Goal: Check status: Check status

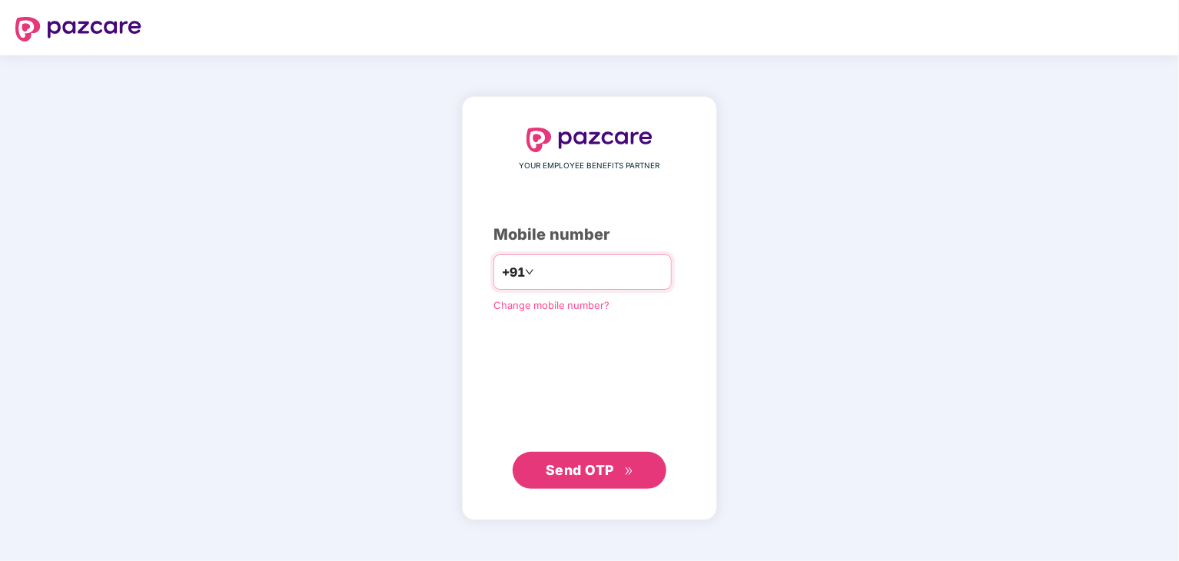
type input "**********"
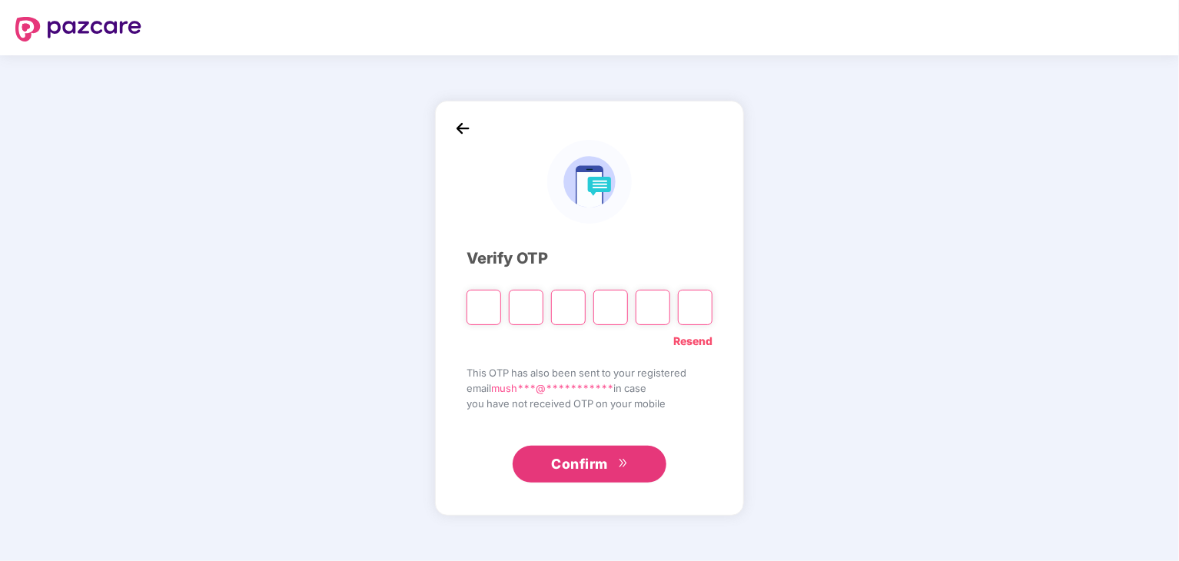
type input "*"
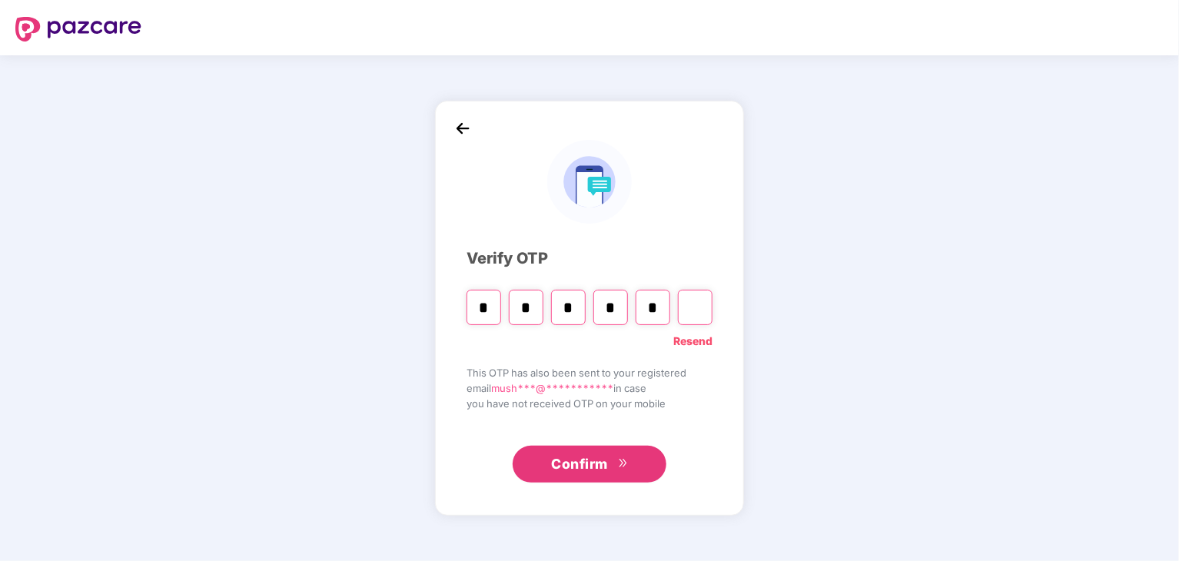
type input "*"
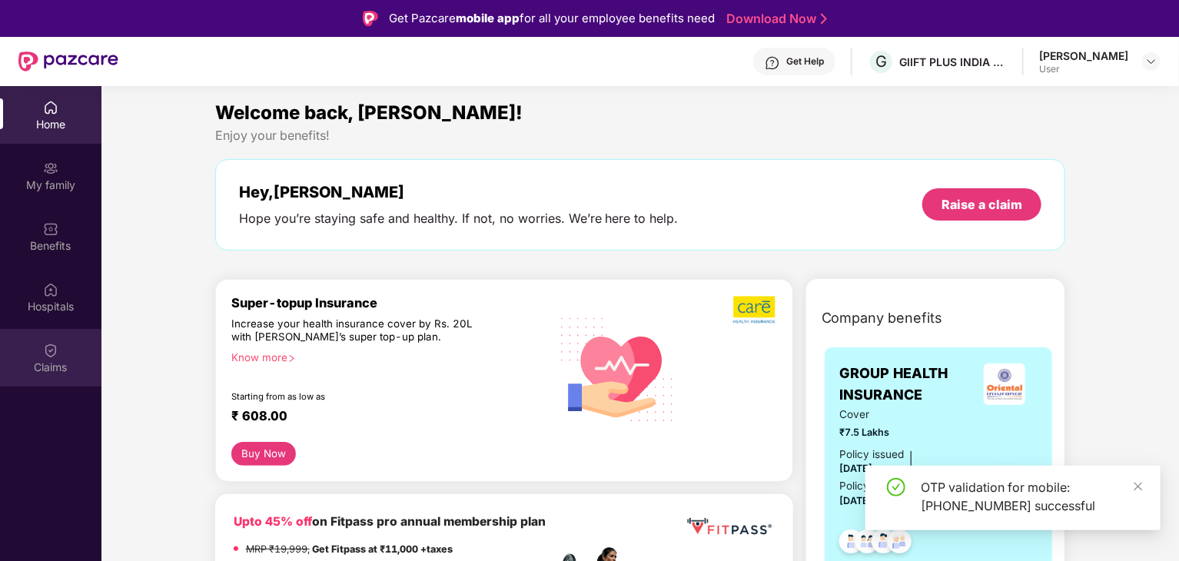
click at [55, 350] on img at bounding box center [50, 350] width 15 height 15
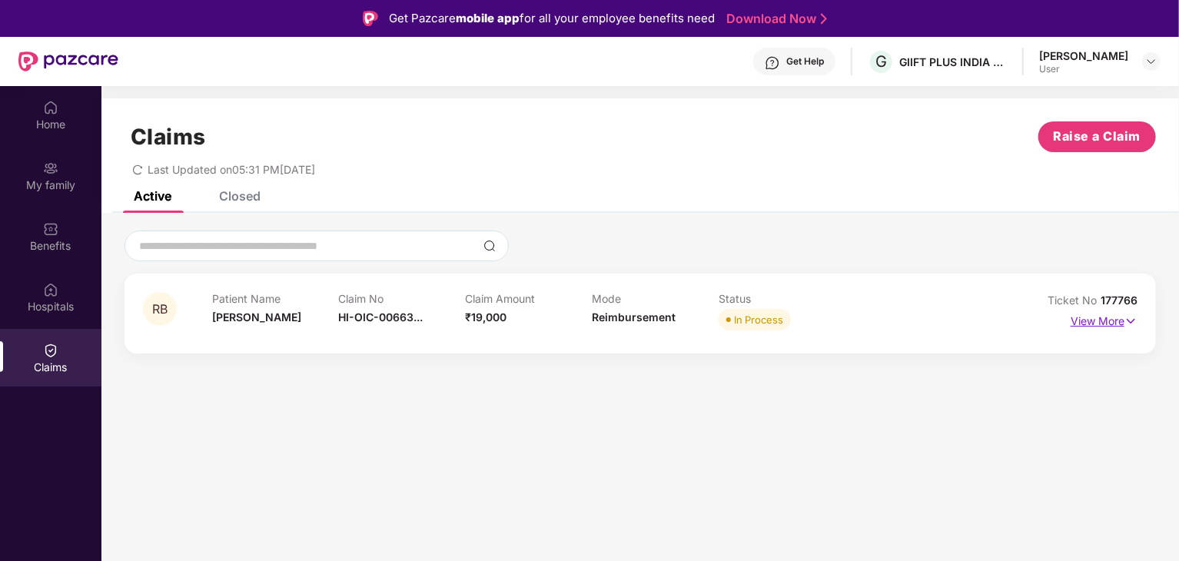
click at [1098, 321] on p "View More" at bounding box center [1104, 319] width 67 height 21
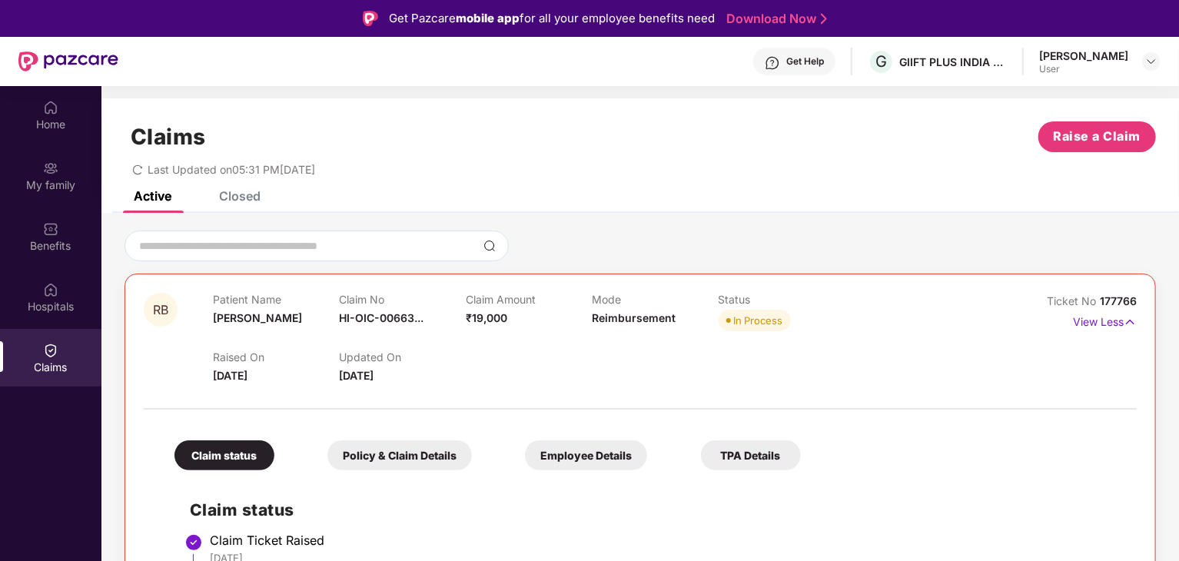
click at [406, 453] on div "Policy & Claim Details" at bounding box center [400, 456] width 145 height 30
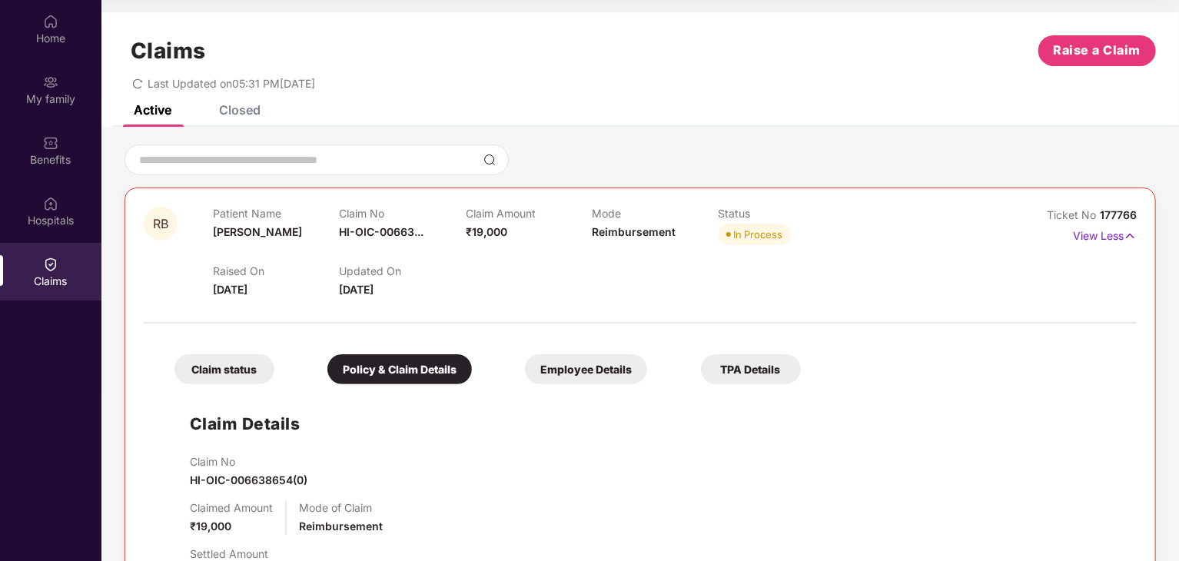
click at [230, 102] on div "Claims Raise a Claim Last Updated on 05:31 PM[DATE]" at bounding box center [640, 58] width 1078 height 93
click at [227, 113] on div "Closed" at bounding box center [240, 109] width 42 height 15
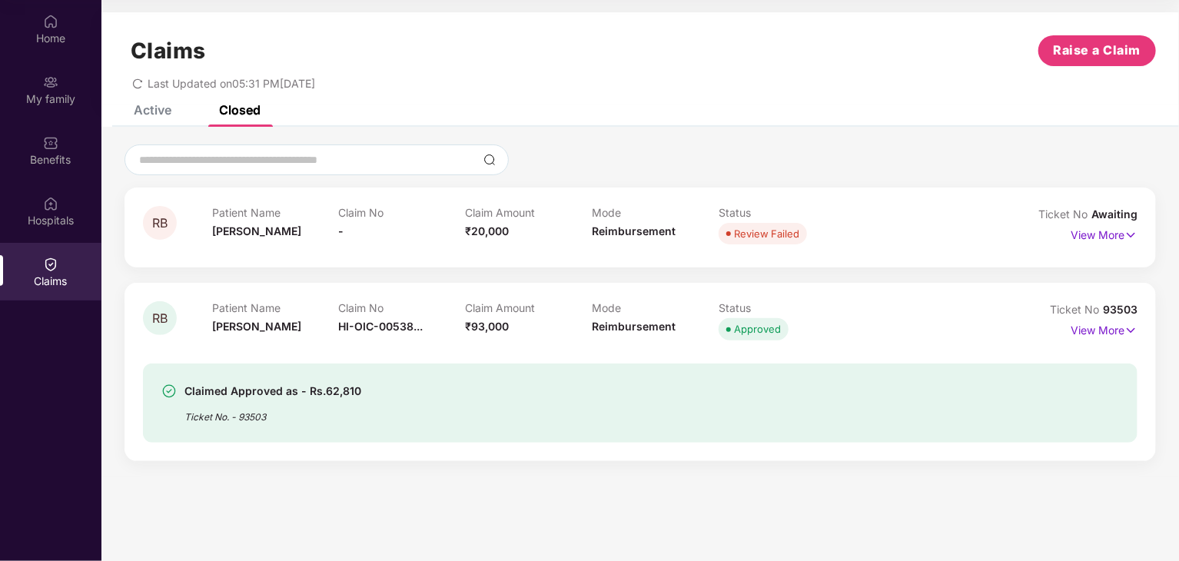
click at [155, 110] on div "Active" at bounding box center [153, 109] width 38 height 15
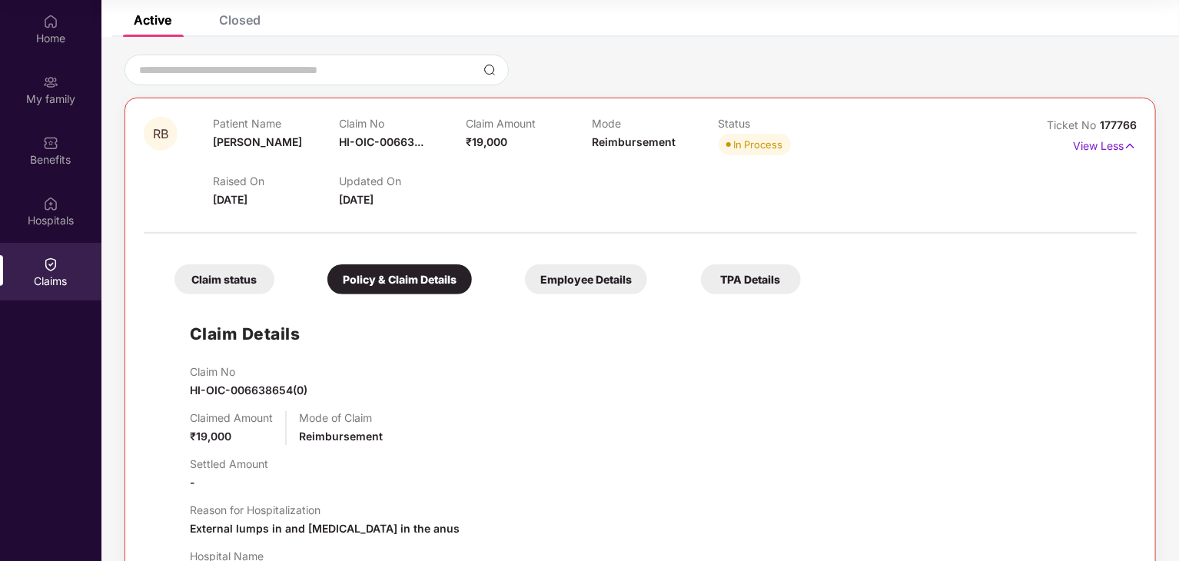
scroll to position [231, 0]
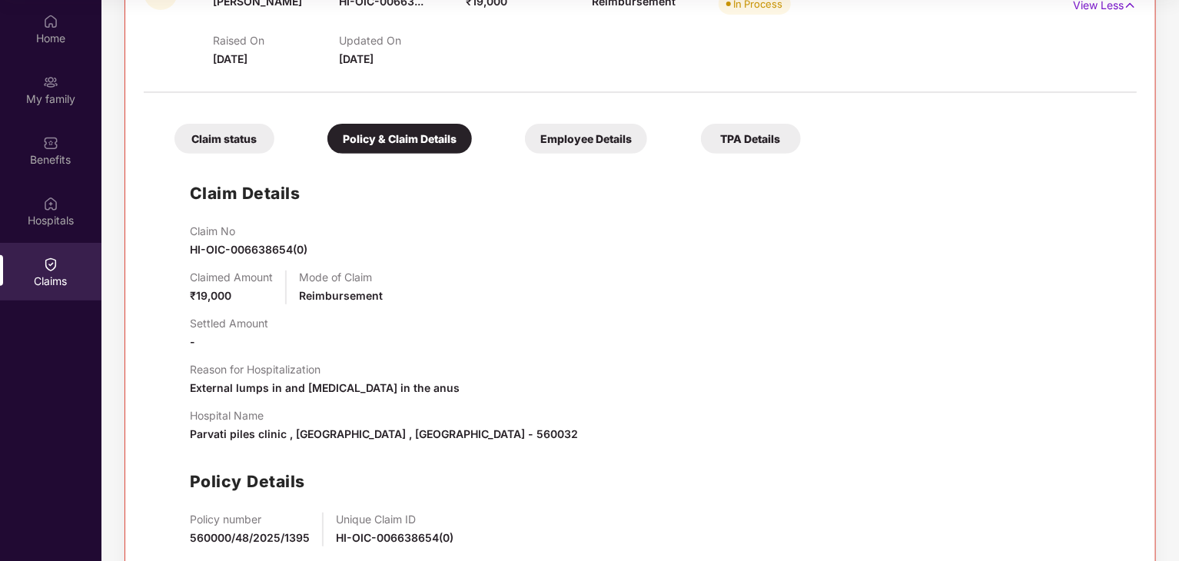
click at [229, 248] on span "HI-OIC-006638654(0)" at bounding box center [249, 249] width 118 height 13
click at [229, 247] on span "HI-OIC-006638654(0)" at bounding box center [249, 249] width 118 height 13
copy span "HI-OIC-006638654(0)"
click at [422, 336] on div "Settled Amount -" at bounding box center [656, 334] width 932 height 34
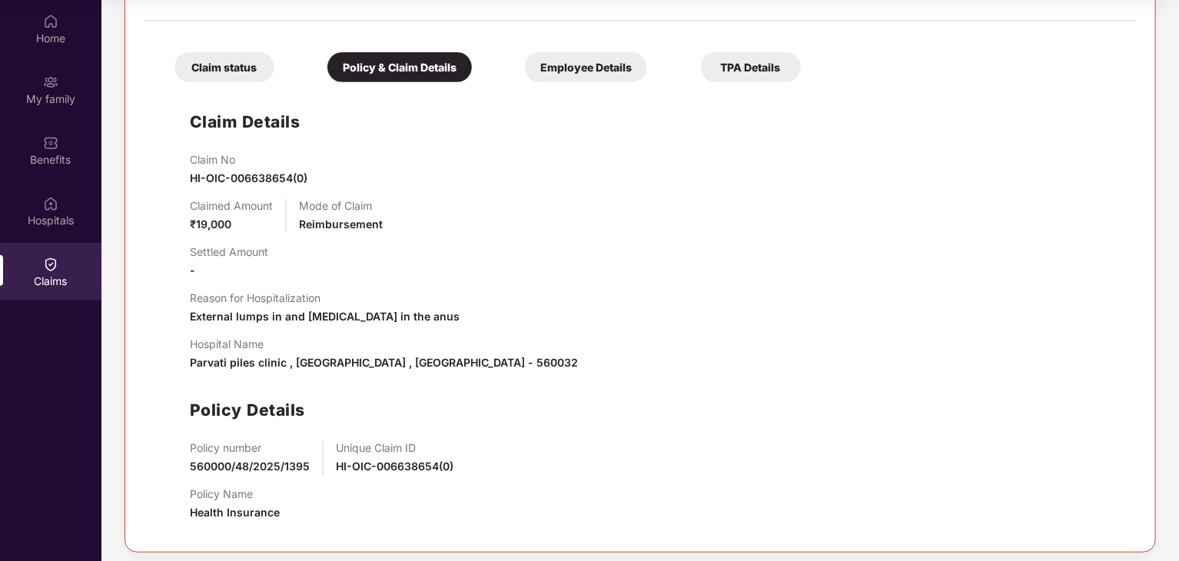
scroll to position [309, 0]
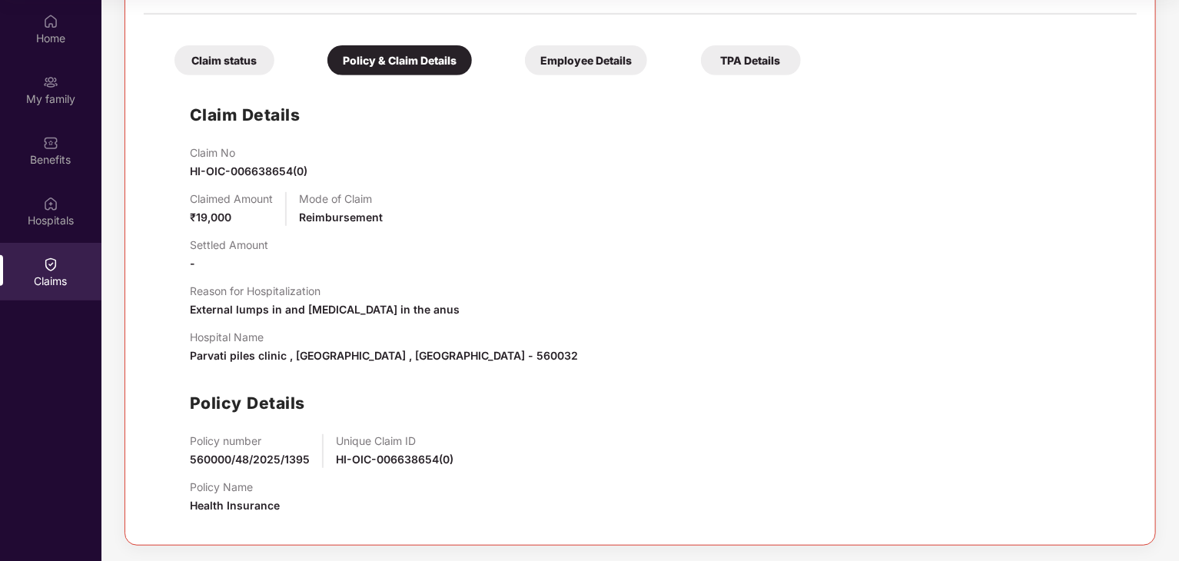
click at [200, 461] on span "560000/48/2025/1395" at bounding box center [250, 459] width 120 height 13
copy span "560000/48/2025/1395"
click at [402, 460] on span "HI-OIC-006638654(0)" at bounding box center [395, 459] width 118 height 13
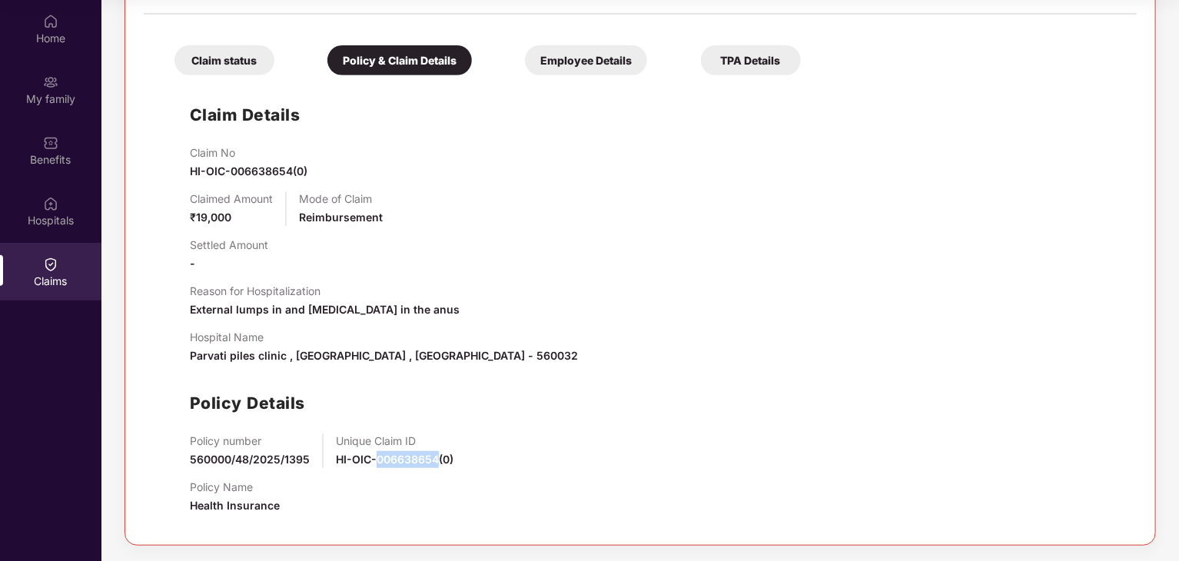
click at [402, 460] on span "HI-OIC-006638654(0)" at bounding box center [395, 459] width 118 height 13
drag, startPoint x: 333, startPoint y: 456, endPoint x: 453, endPoint y: 457, distance: 119.9
click at [453, 457] on div "Policy number 560000/48/2025/1395 Unique Claim ID HI-OIC-006638654(0)" at bounding box center [656, 451] width 932 height 34
copy span "HI-OIC-006638654(0)"
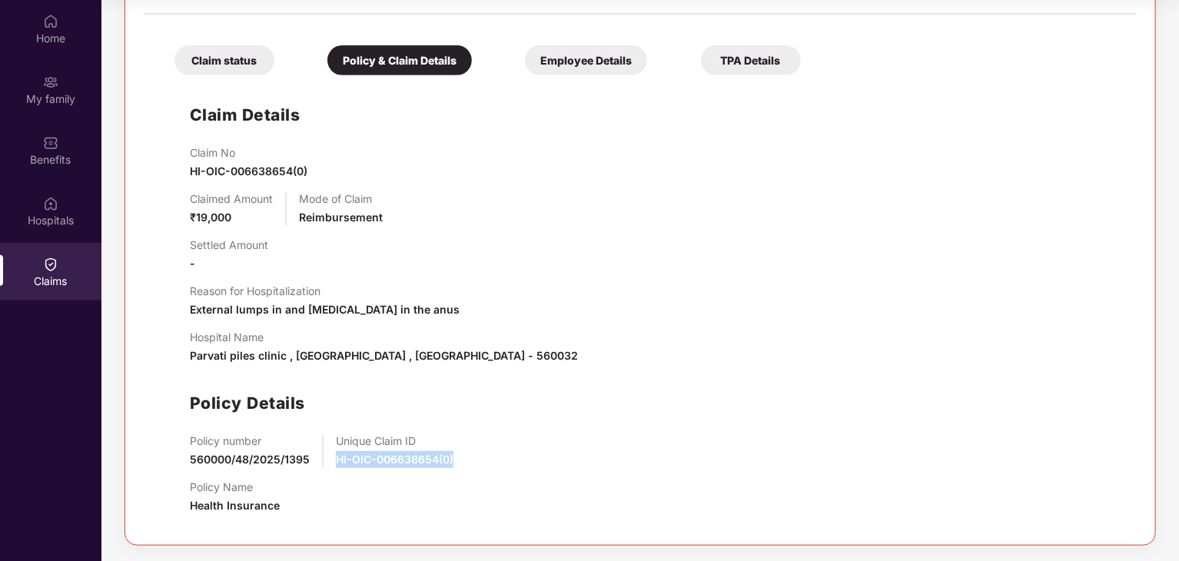
click at [564, 422] on div "Claim No HI-OIC-006638654(0) Claimed Amount ₹19,000 Mode of Claim Reimbursement…" at bounding box center [656, 336] width 932 height 381
click at [252, 171] on span "HI-OIC-006638654(0)" at bounding box center [249, 171] width 118 height 13
copy span "HI-OIC-006638654(0)"
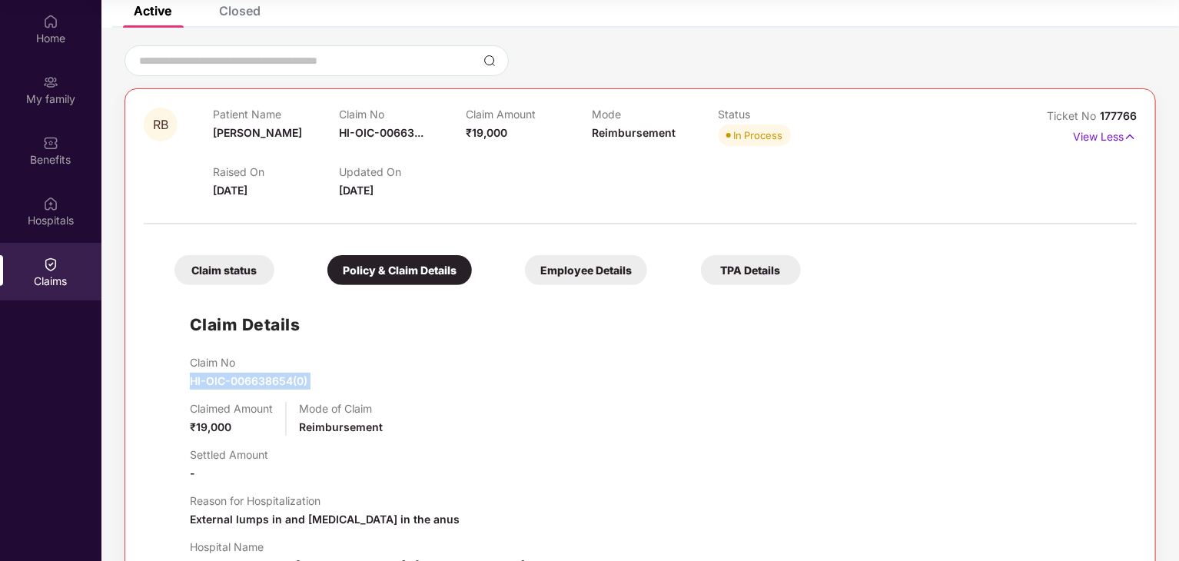
scroll to position [78, 0]
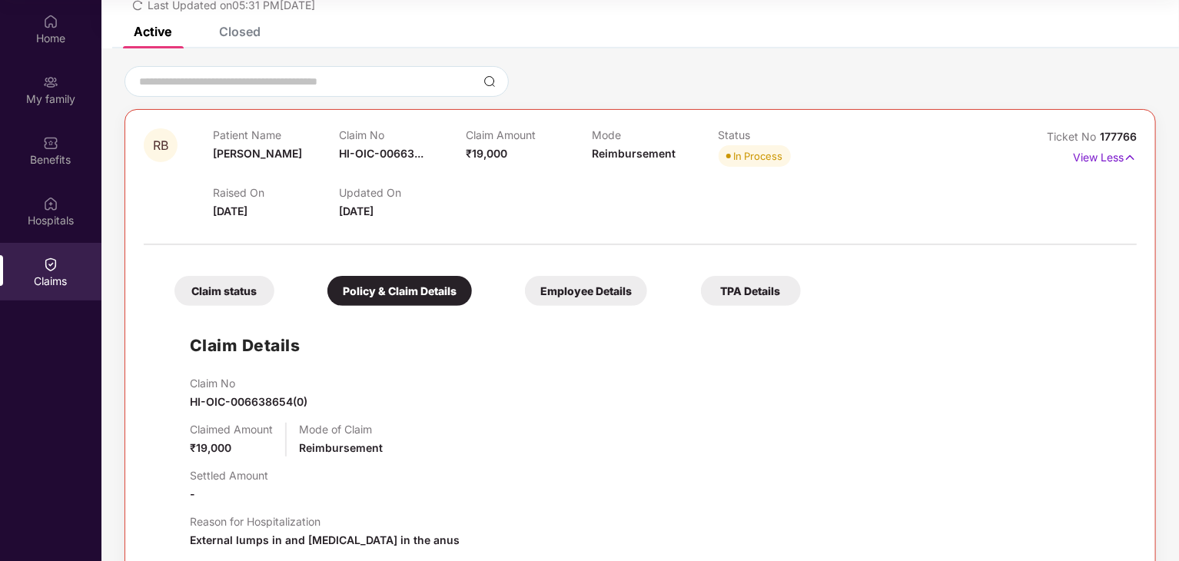
click at [577, 290] on div "Employee Details" at bounding box center [586, 291] width 122 height 30
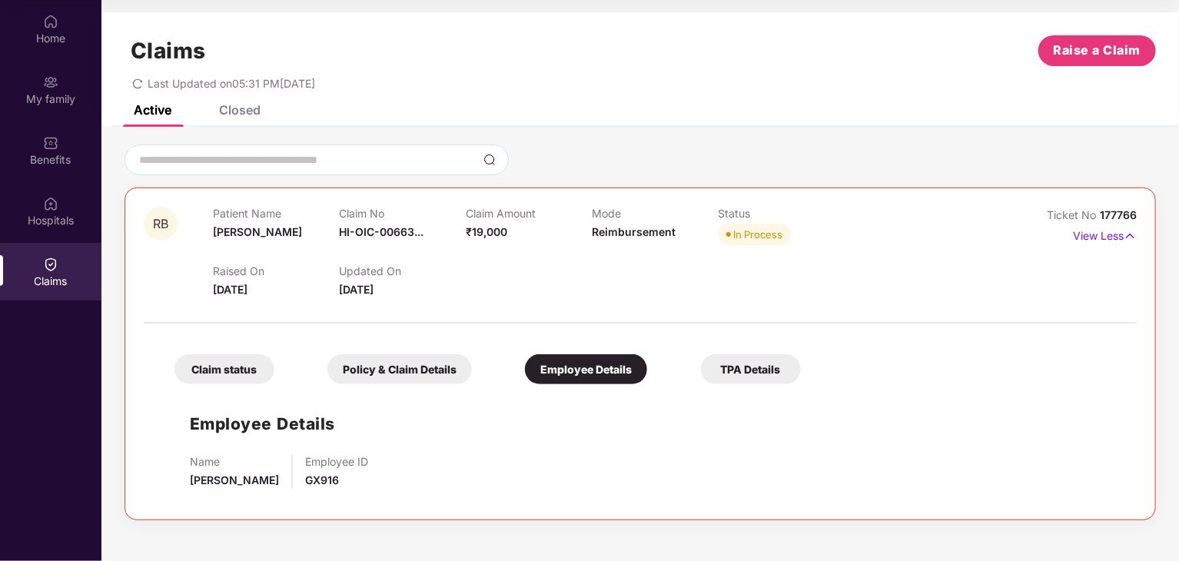
scroll to position [0, 0]
click at [391, 369] on div "Policy & Claim Details" at bounding box center [400, 369] width 145 height 30
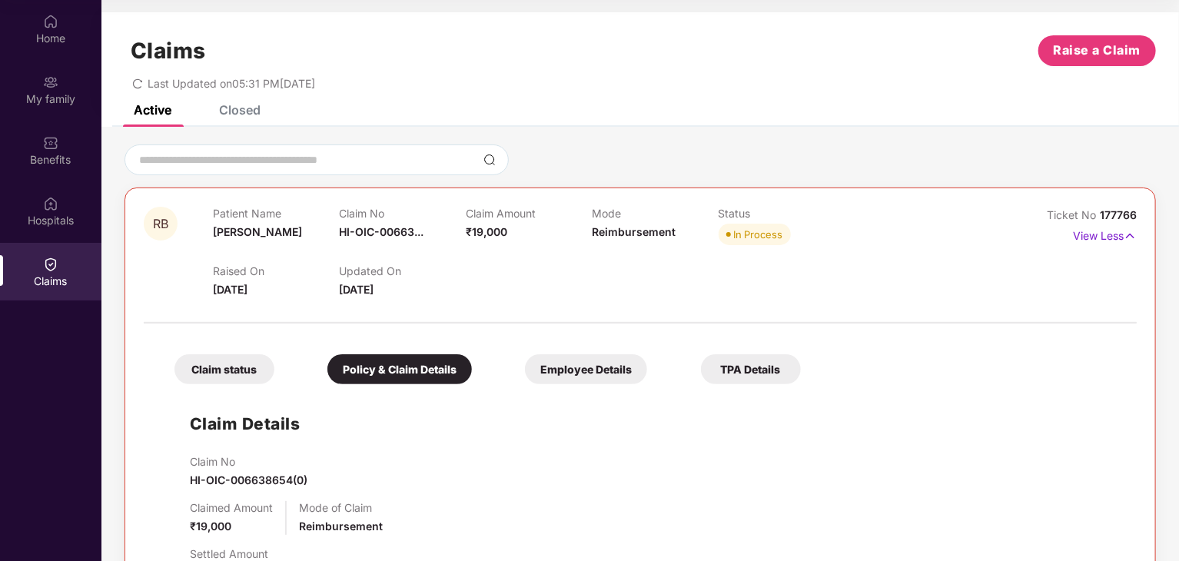
scroll to position [154, 0]
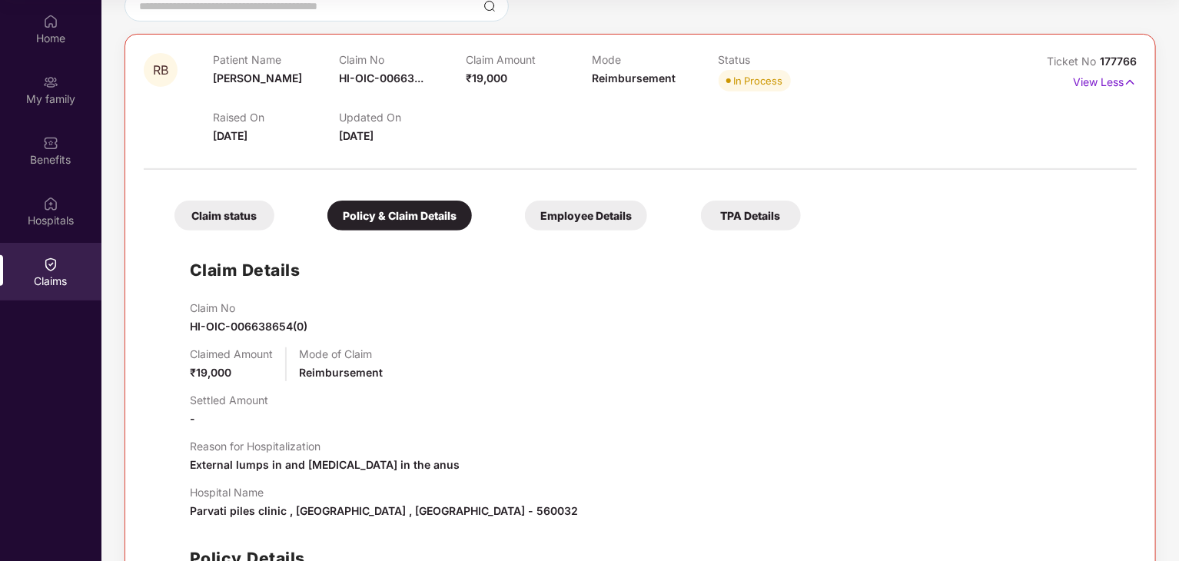
click at [240, 210] on div "Claim status" at bounding box center [225, 216] width 100 height 30
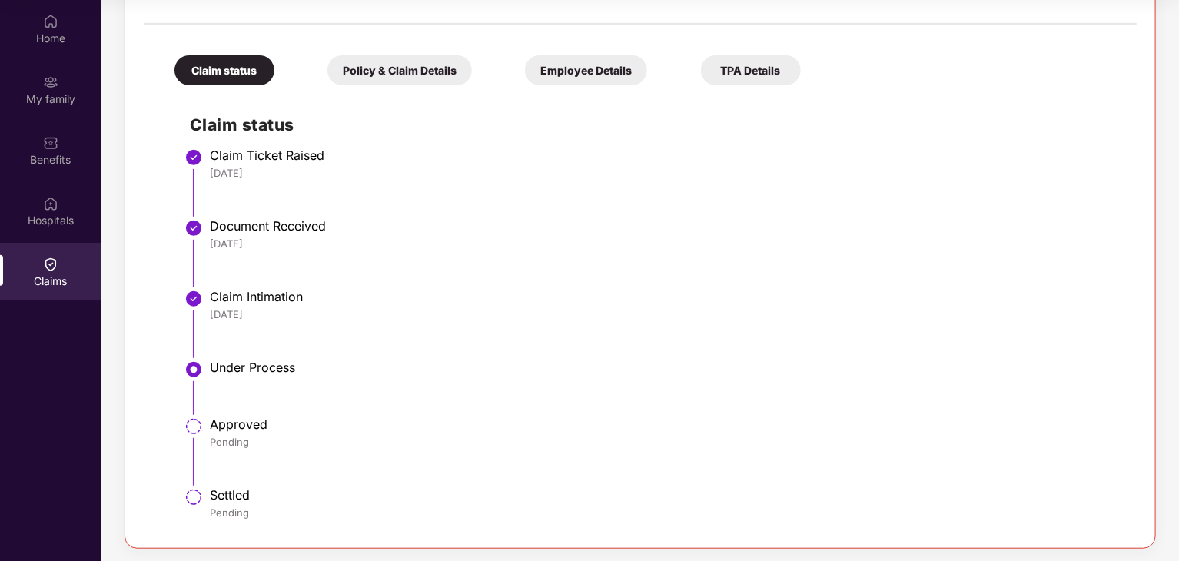
scroll to position [301, 0]
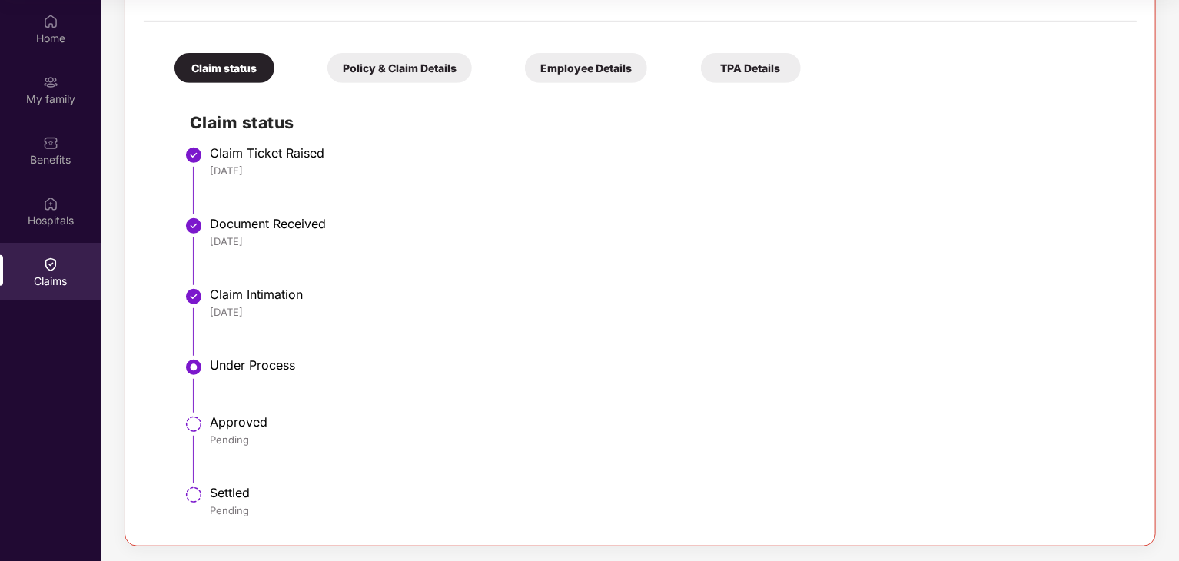
click at [410, 69] on div "Policy & Claim Details" at bounding box center [400, 68] width 145 height 30
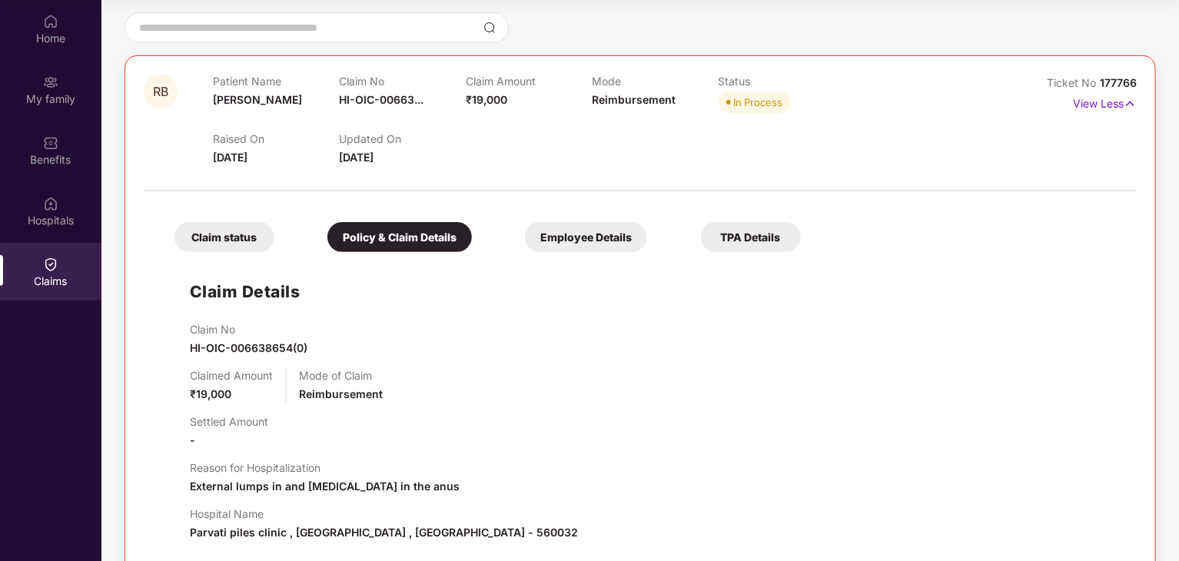
scroll to position [155, 0]
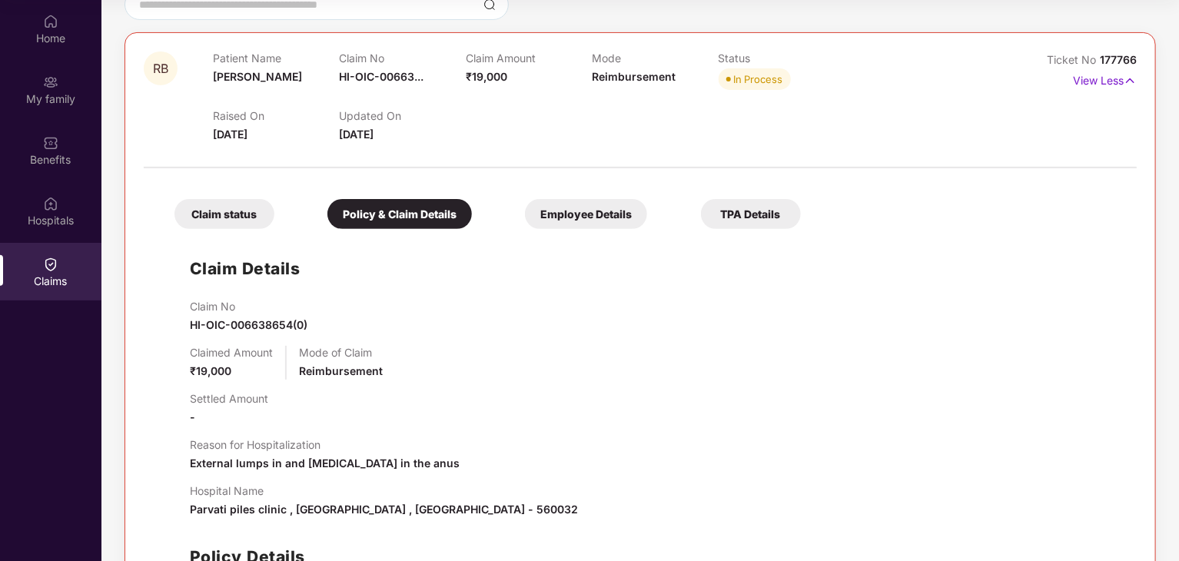
drag, startPoint x: 753, startPoint y: 210, endPoint x: 605, endPoint y: 247, distance: 152.9
click at [752, 210] on div "TPA Details" at bounding box center [751, 214] width 100 height 30
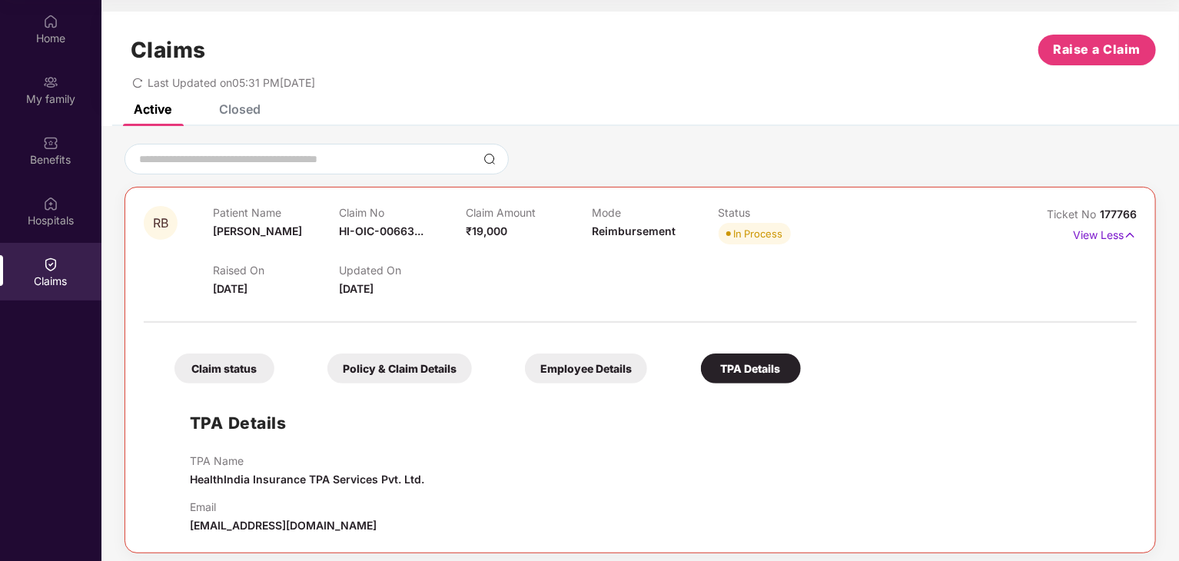
scroll to position [0, 0]
click at [71, 26] on div "Home" at bounding box center [50, 29] width 101 height 58
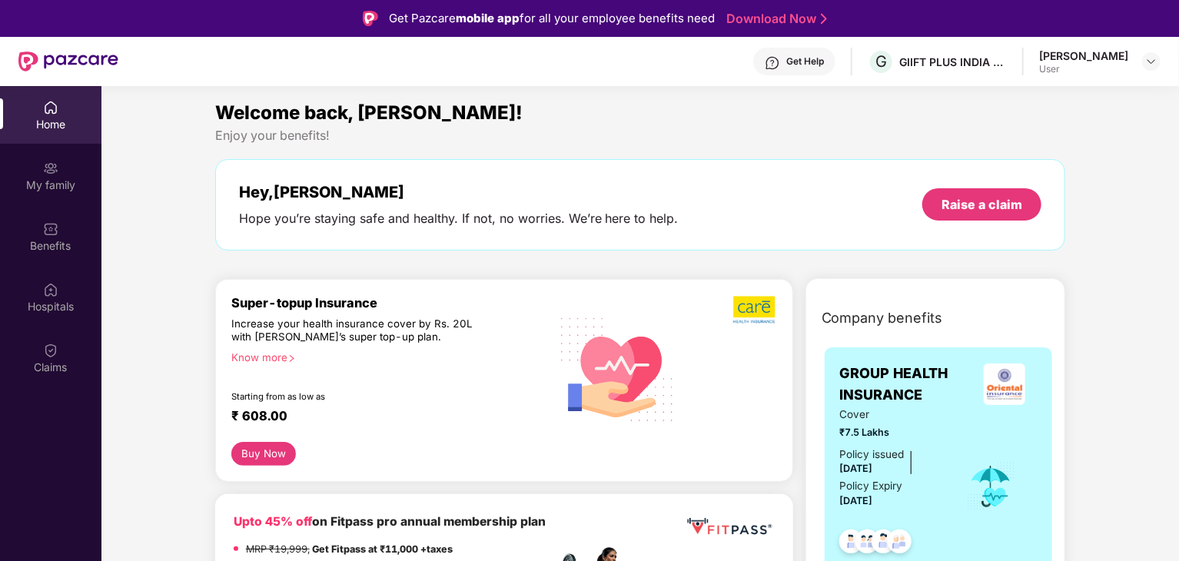
click at [1106, 56] on div "[PERSON_NAME]" at bounding box center [1083, 55] width 89 height 15
click at [1152, 62] on img at bounding box center [1152, 61] width 12 height 12
click at [1009, 101] on div "Logout" at bounding box center [1079, 98] width 200 height 30
